Goal: Task Accomplishment & Management: Complete application form

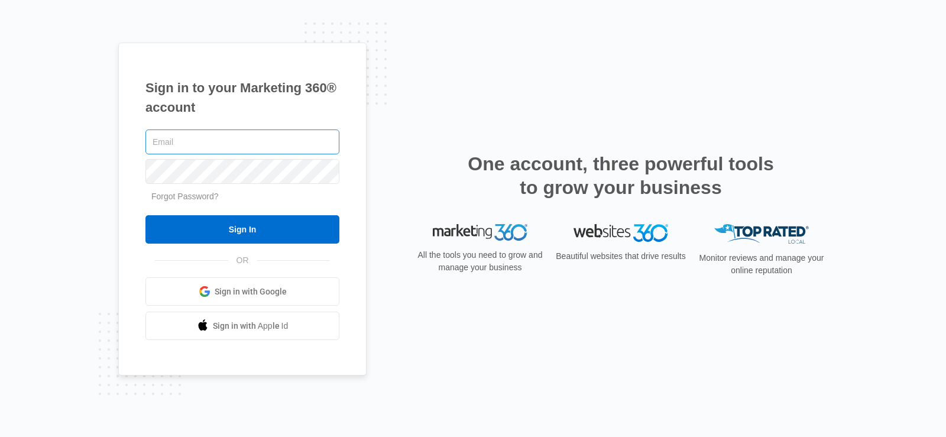
click at [226, 145] on input "text" at bounding box center [242, 141] width 194 height 25
type input "o"
type input "[EMAIL_ADDRESS][DOMAIN_NAME]"
click at [145, 215] on input "Sign In" at bounding box center [242, 229] width 194 height 28
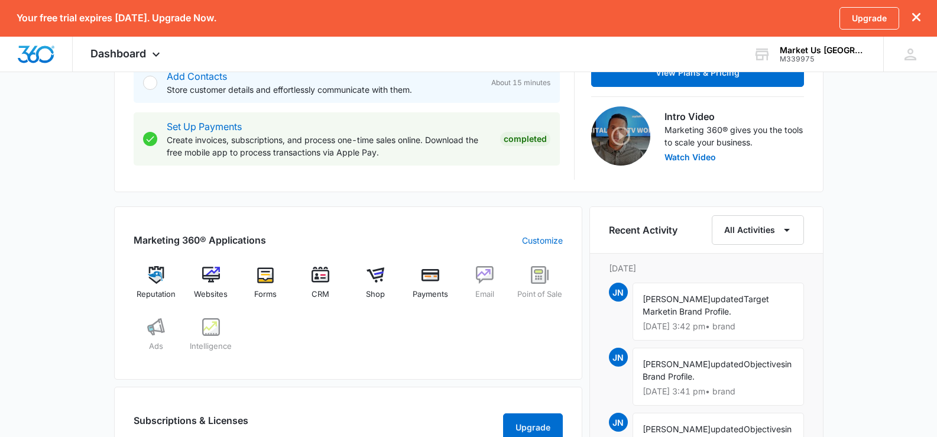
scroll to position [414, 0]
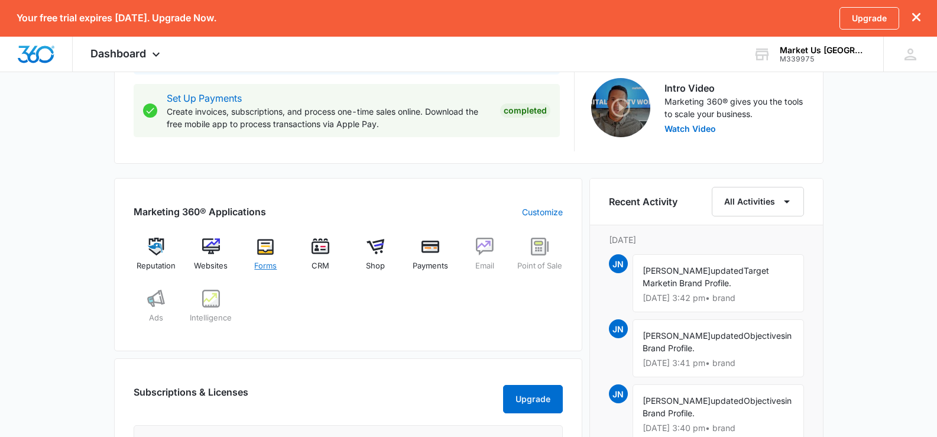
click at [261, 249] on img at bounding box center [266, 247] width 18 height 18
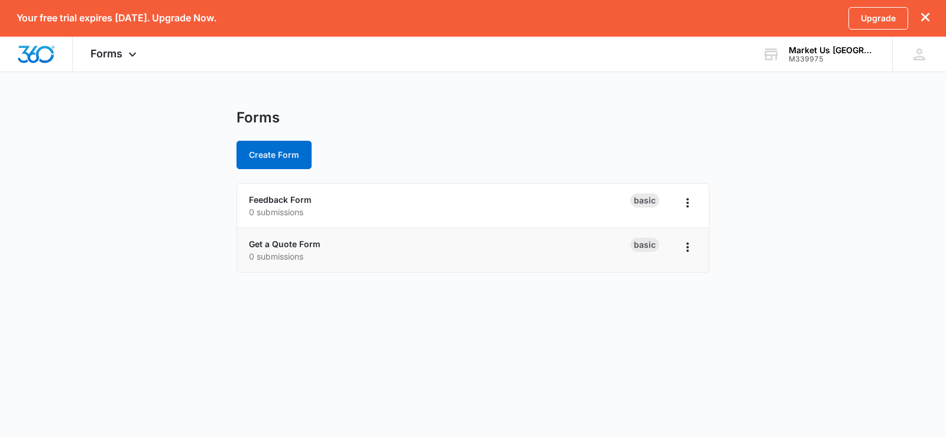
click at [360, 254] on p "0 submissions" at bounding box center [439, 256] width 381 height 12
click at [698, 247] on li "Get a Quote Form 0 submissions Basic" at bounding box center [473, 250] width 472 height 44
click at [689, 248] on icon "Overflow Menu" at bounding box center [687, 247] width 14 height 14
click at [477, 298] on body "Your free trial expires in 13 days. Upgrade Now. Upgrade Forms Apps Reputation …" at bounding box center [473, 218] width 946 height 437
click at [262, 151] on button "Create Form" at bounding box center [273, 155] width 75 height 28
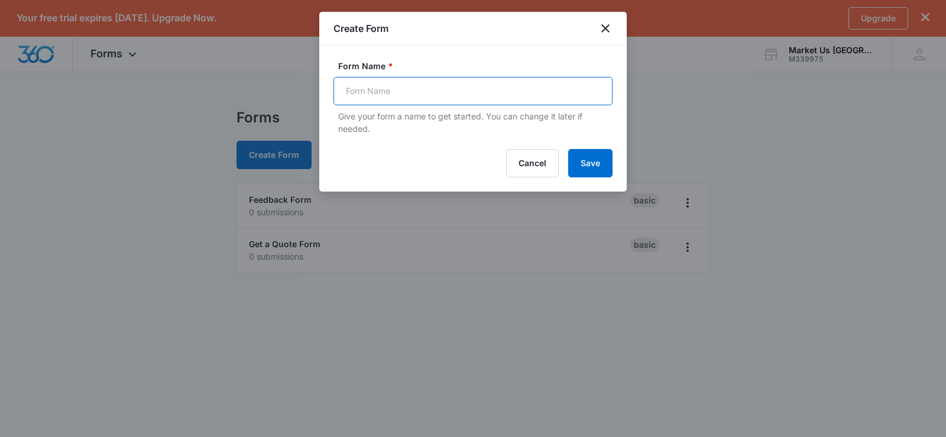
click at [361, 92] on input "Form Name *" at bounding box center [472, 91] width 279 height 28
type input "Quote"
click at [586, 152] on button "Save" at bounding box center [590, 163] width 44 height 28
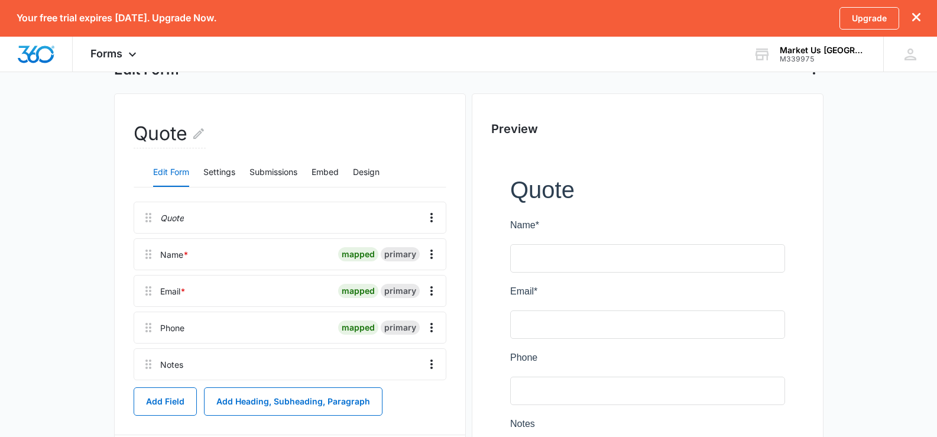
scroll to position [74, 0]
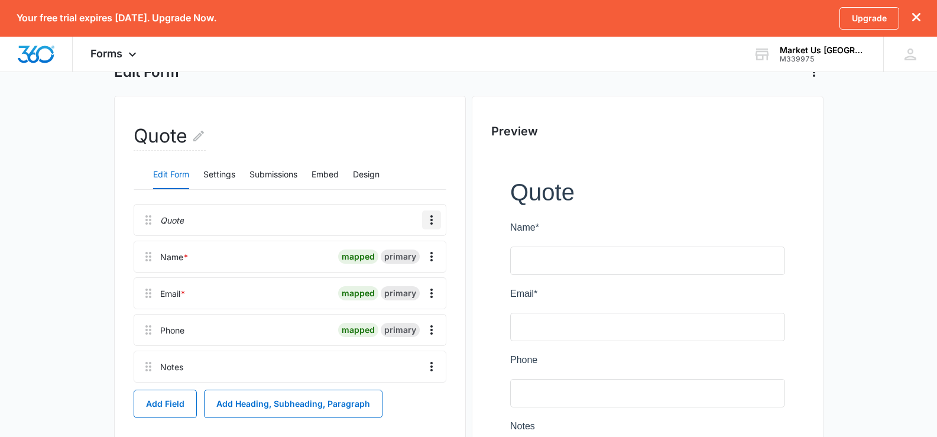
click at [431, 220] on icon "Overflow Menu" at bounding box center [431, 219] width 2 height 9
click at [335, 174] on button "Embed" at bounding box center [324, 175] width 27 height 28
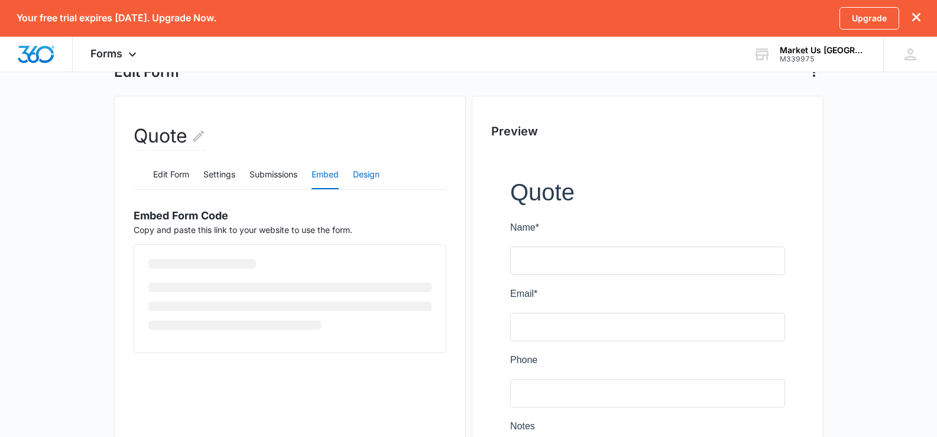
click at [369, 171] on button "Design" at bounding box center [366, 175] width 27 height 28
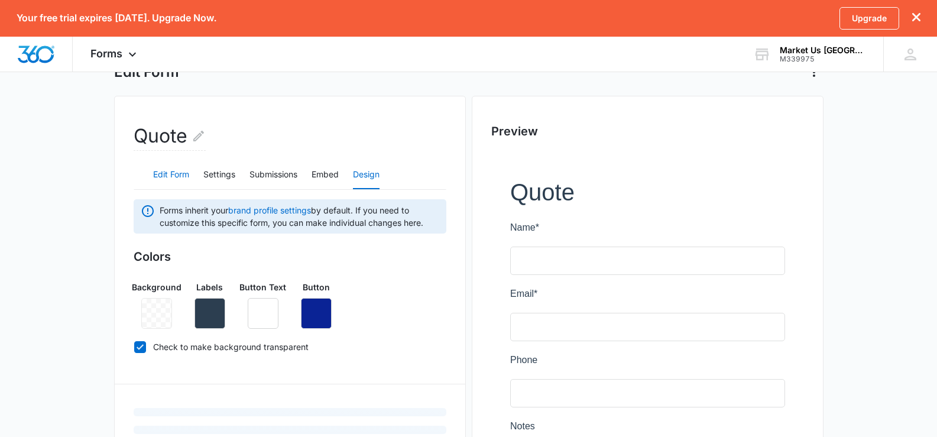
click at [179, 172] on button "Edit Form" at bounding box center [171, 175] width 36 height 28
